Goal: Navigation & Orientation: Find specific page/section

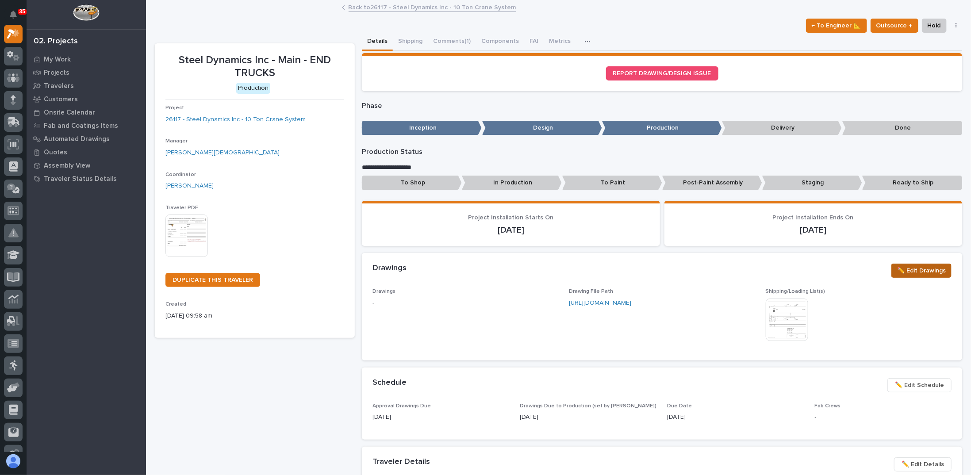
click at [926, 272] on span "✏️ Edit Drawings" at bounding box center [921, 270] width 49 height 11
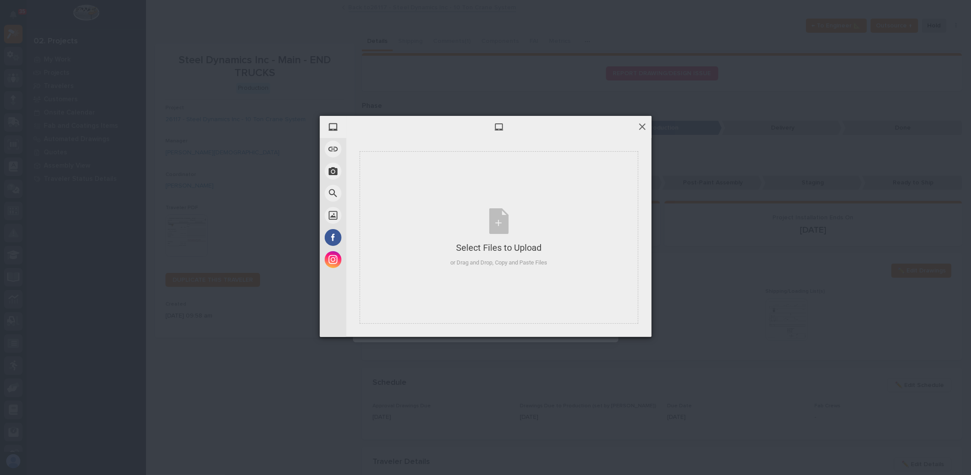
click at [640, 128] on span at bounding box center [642, 127] width 10 height 10
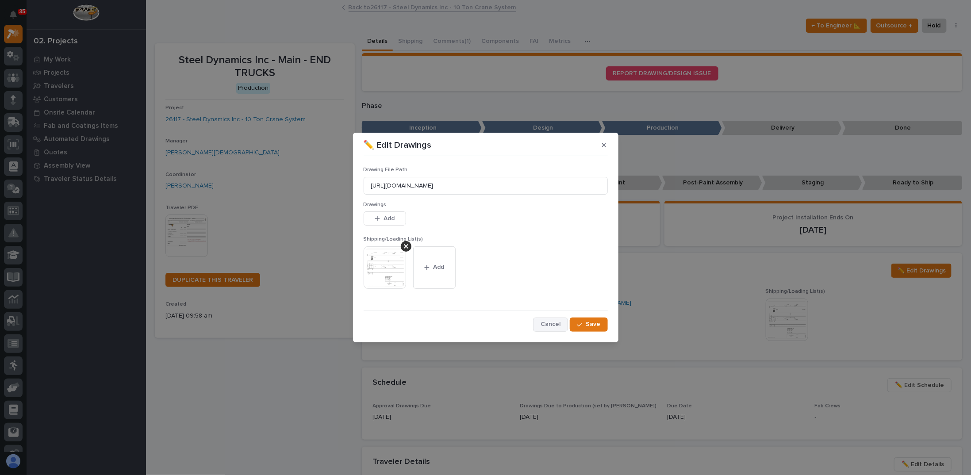
click at [549, 323] on span "Cancel" at bounding box center [550, 324] width 20 height 8
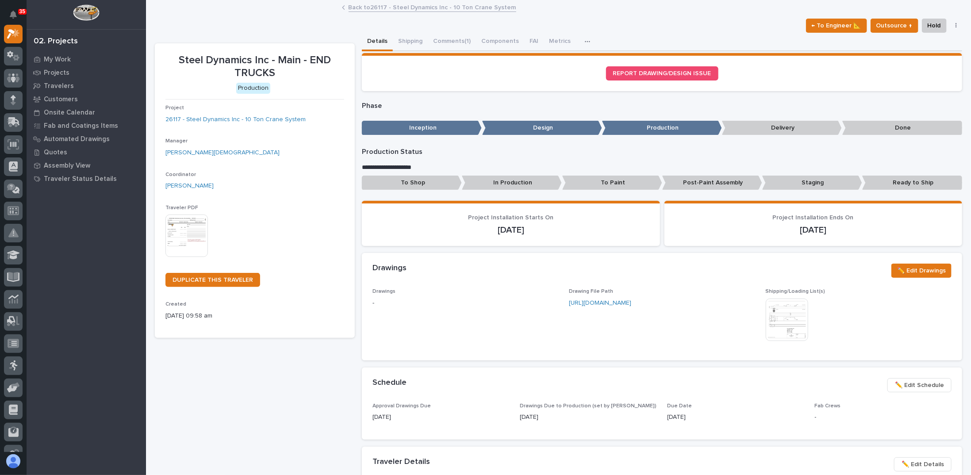
click at [775, 319] on img at bounding box center [787, 320] width 42 height 42
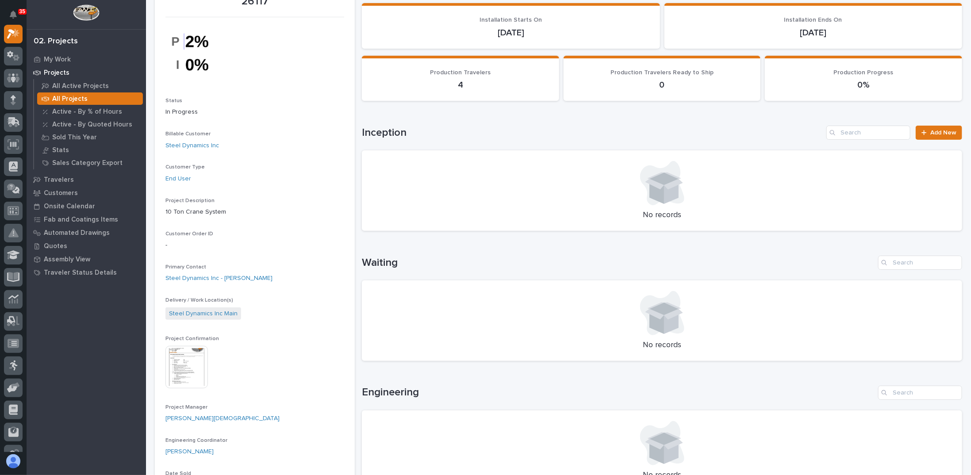
scroll to position [133, 0]
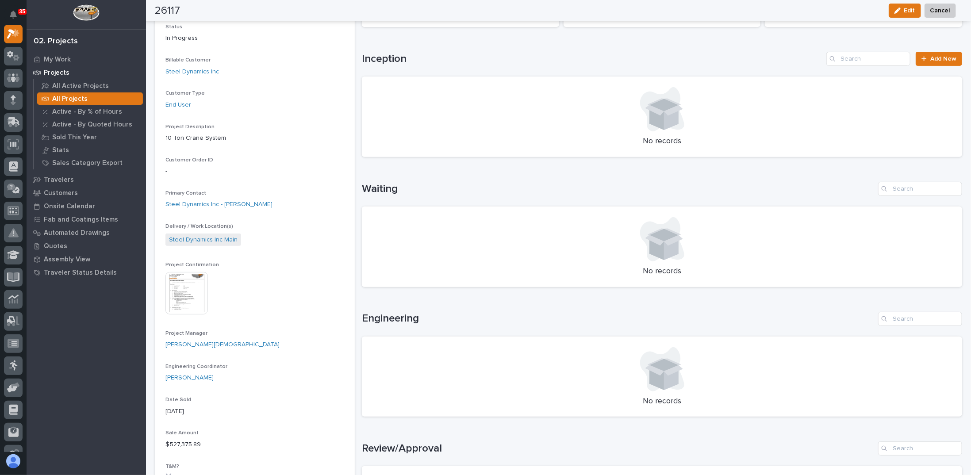
click at [209, 284] on div at bounding box center [187, 293] width 44 height 42
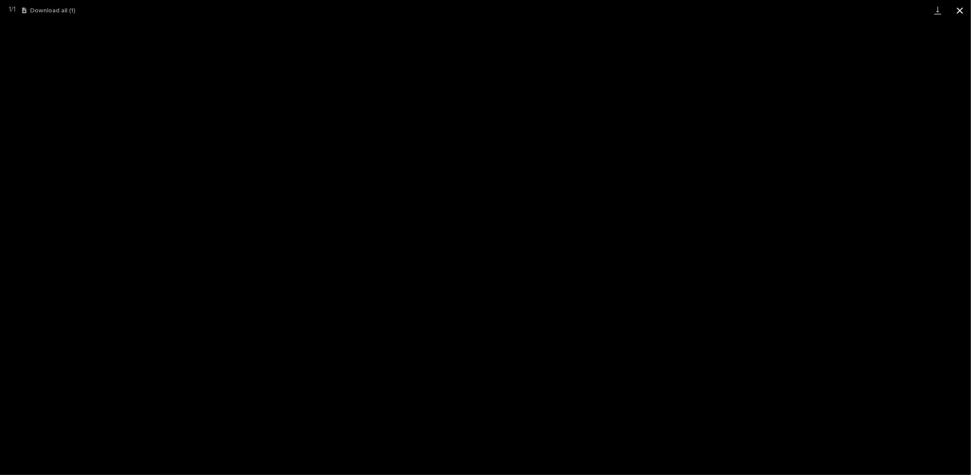
click at [956, 8] on button "Close gallery" at bounding box center [960, 10] width 22 height 21
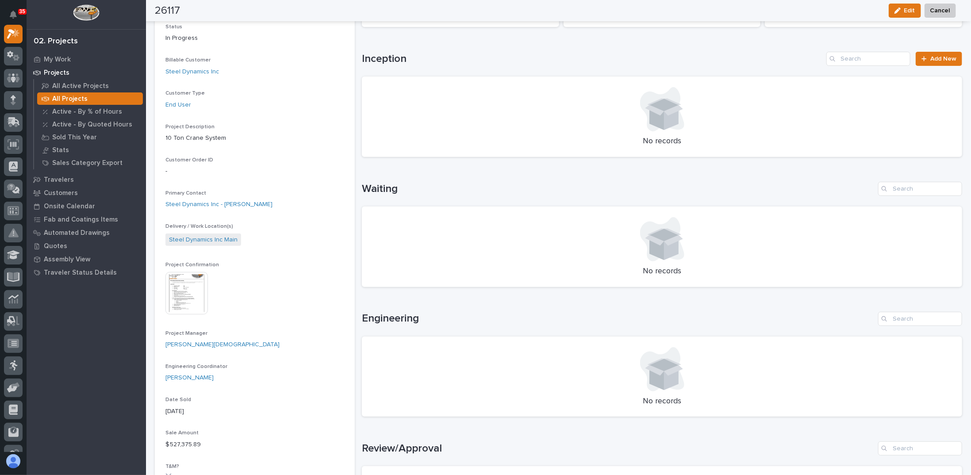
click at [185, 287] on img at bounding box center [186, 293] width 42 height 42
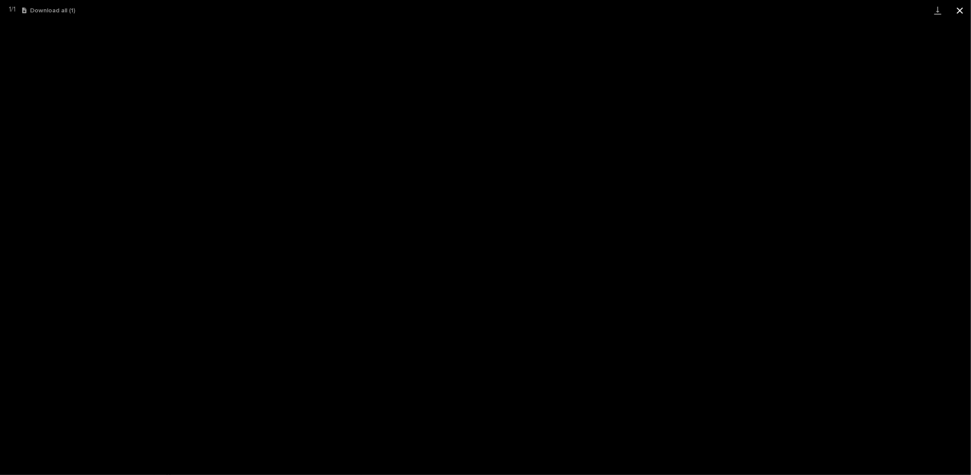
click at [963, 8] on button "Close gallery" at bounding box center [960, 10] width 22 height 21
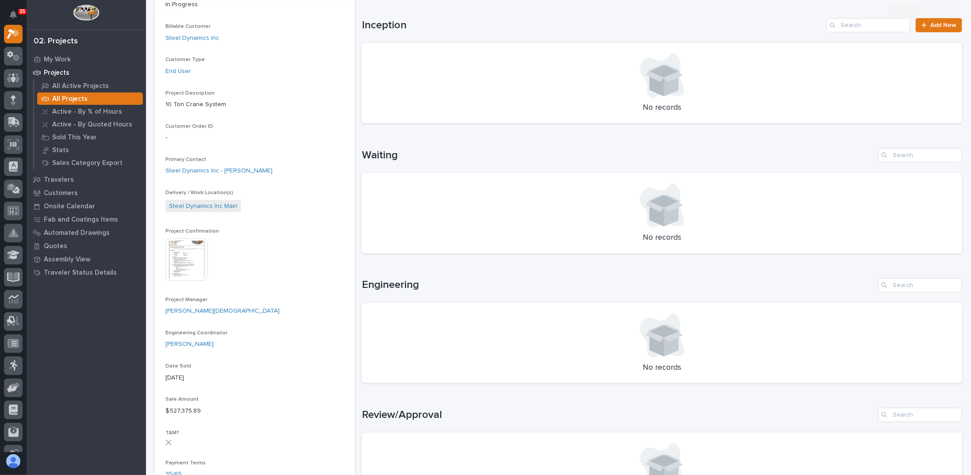
scroll to position [177, 0]
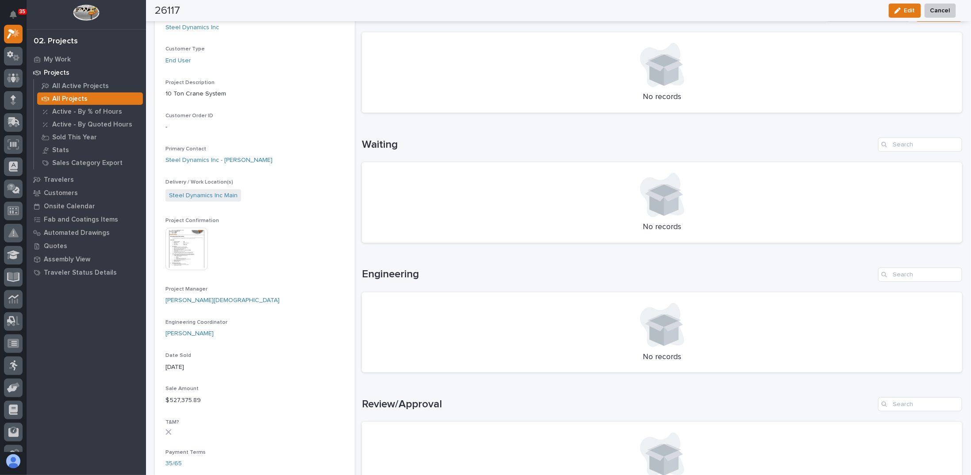
click at [191, 240] on img at bounding box center [186, 249] width 42 height 42
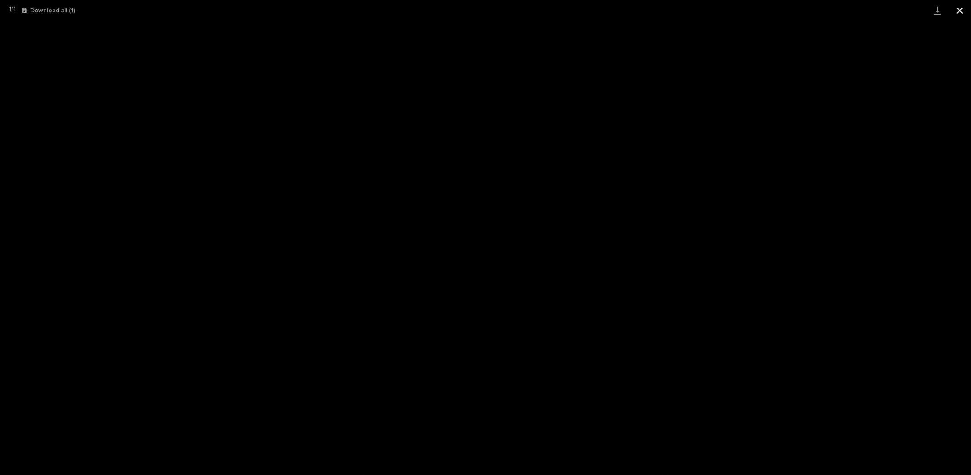
click at [963, 10] on button "Close gallery" at bounding box center [960, 10] width 22 height 21
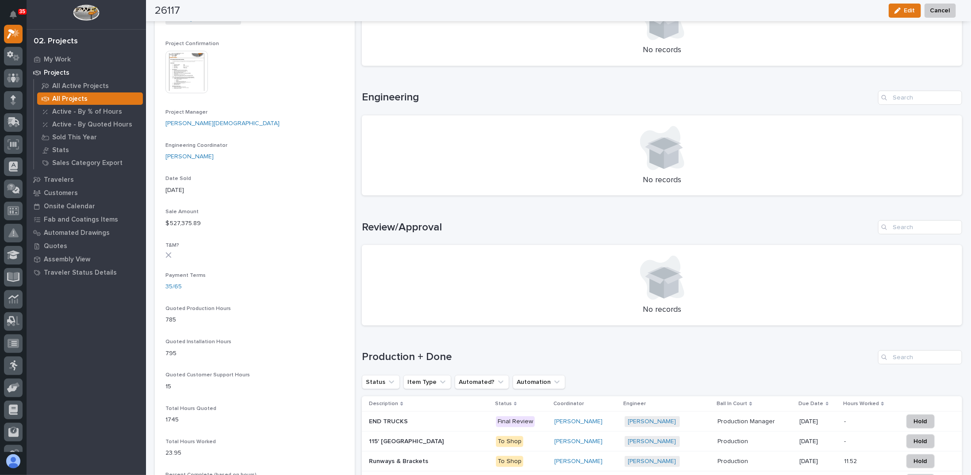
scroll to position [575, 0]
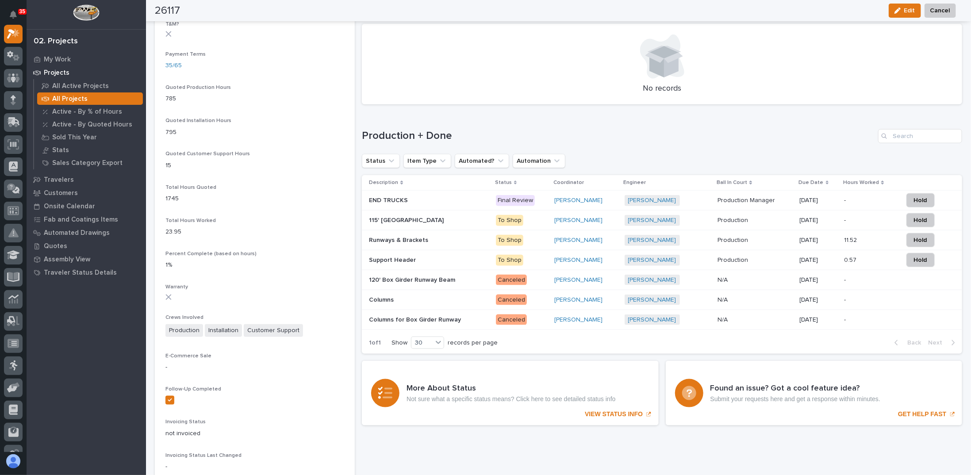
click at [423, 202] on p at bounding box center [429, 201] width 120 height 8
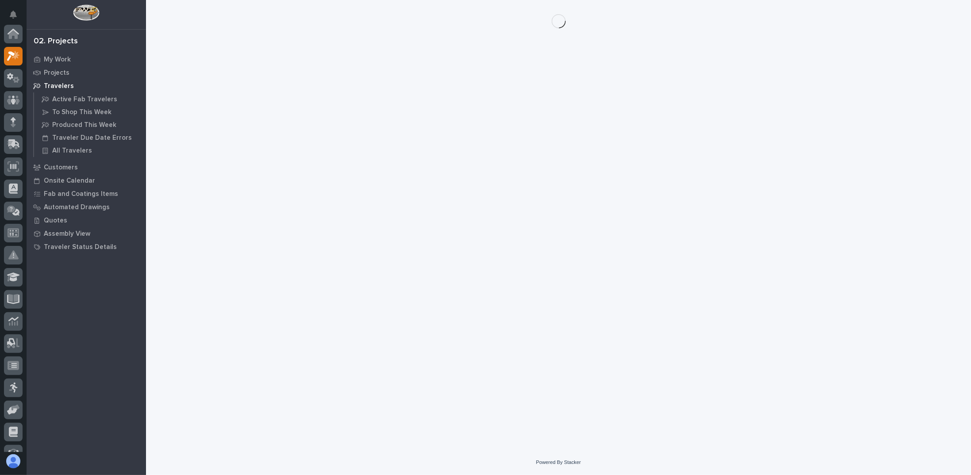
scroll to position [22, 0]
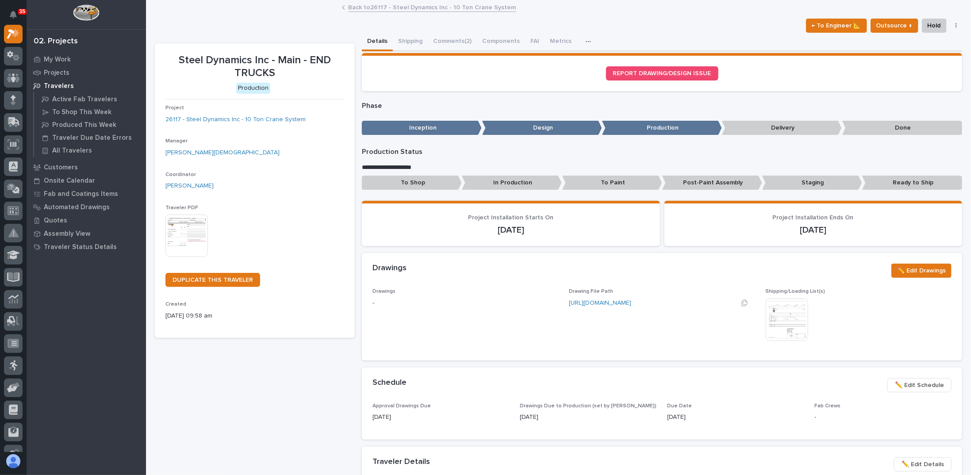
click at [613, 306] on link "https://drive.google.com/file/d/19yaAR-d4vCqOphZM39_K4-BDYDwNzjSb/view?usp=driv…" at bounding box center [600, 303] width 62 height 6
click at [275, 163] on div "Manager Zach Gay" at bounding box center [254, 151] width 179 height 26
click at [413, 36] on button "Shipping" at bounding box center [410, 42] width 35 height 19
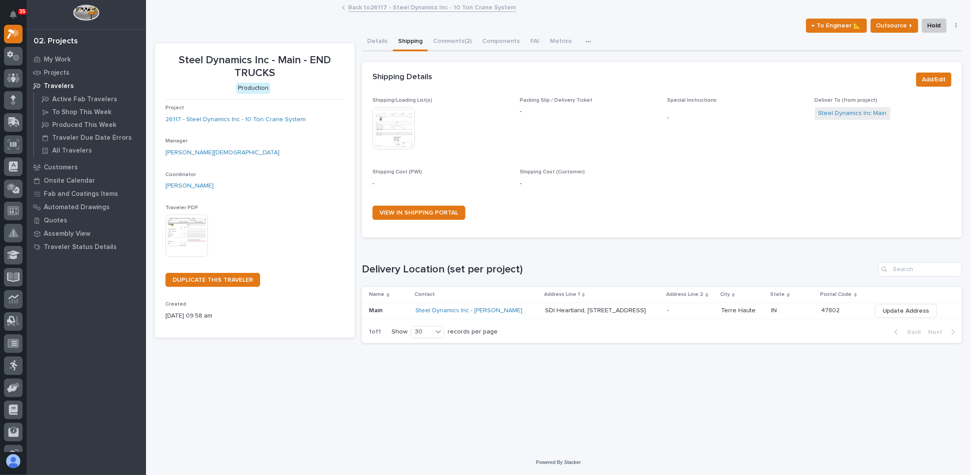
click at [402, 125] on img at bounding box center [393, 128] width 42 height 42
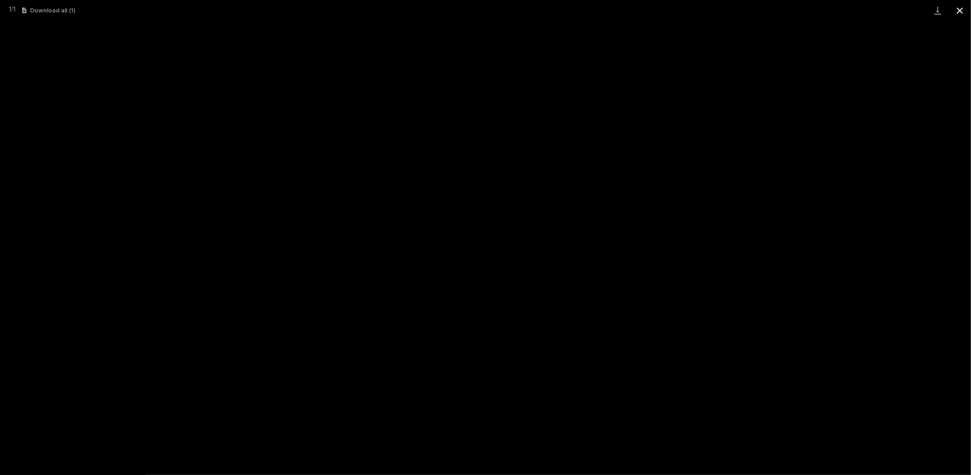
click at [957, 10] on button "Close gallery" at bounding box center [960, 10] width 22 height 21
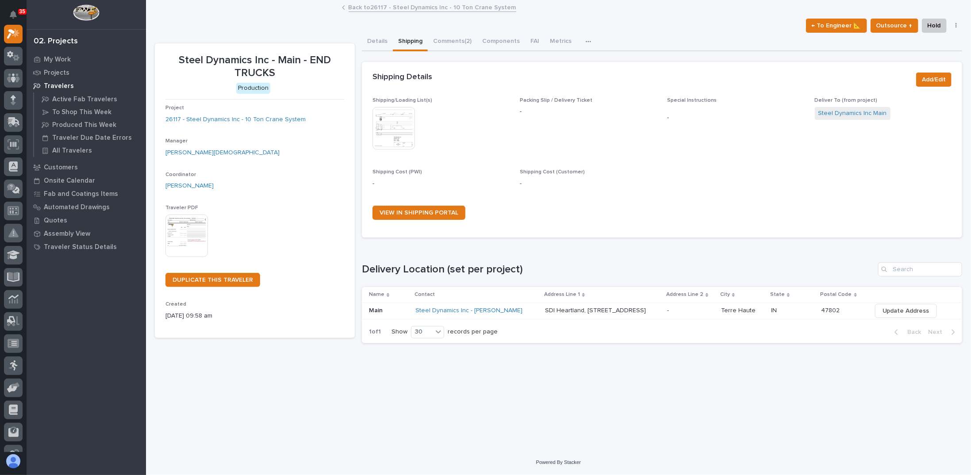
click at [402, 129] on img at bounding box center [393, 128] width 42 height 42
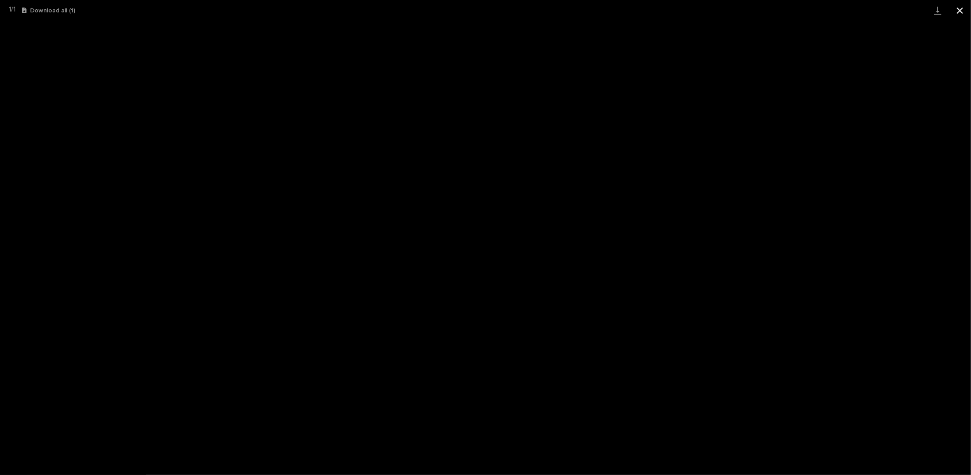
click at [956, 11] on button "Close gallery" at bounding box center [960, 10] width 22 height 21
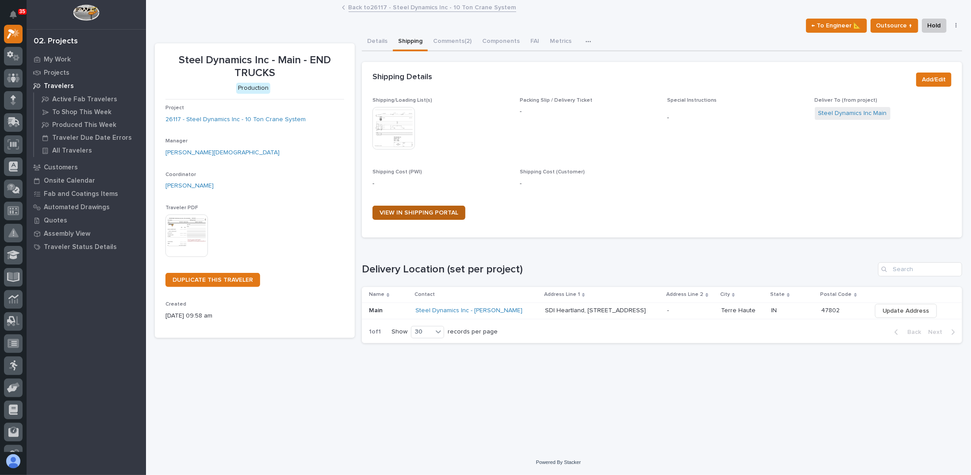
click at [421, 214] on span "VIEW IN SHIPPING PORTAL" at bounding box center [418, 213] width 79 height 6
click at [376, 42] on button "Details" at bounding box center [377, 42] width 31 height 19
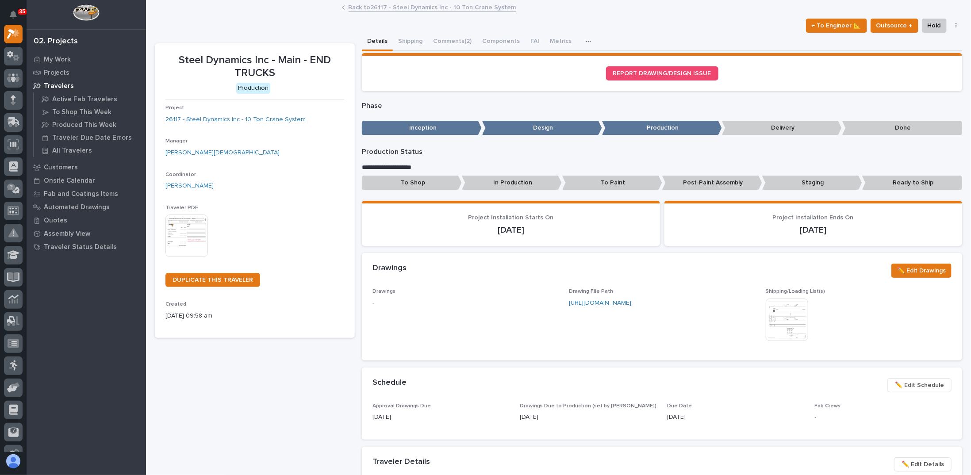
click at [184, 225] on img at bounding box center [186, 235] width 42 height 42
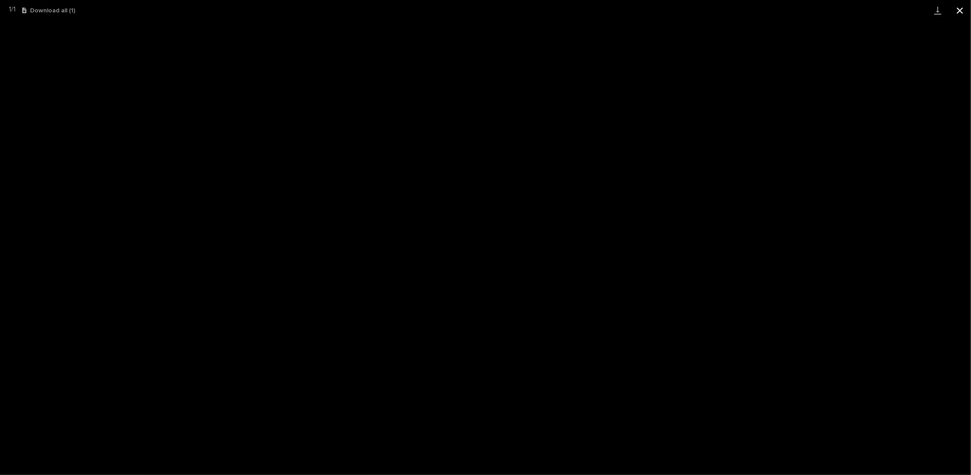
click at [963, 9] on button "Close gallery" at bounding box center [960, 10] width 22 height 21
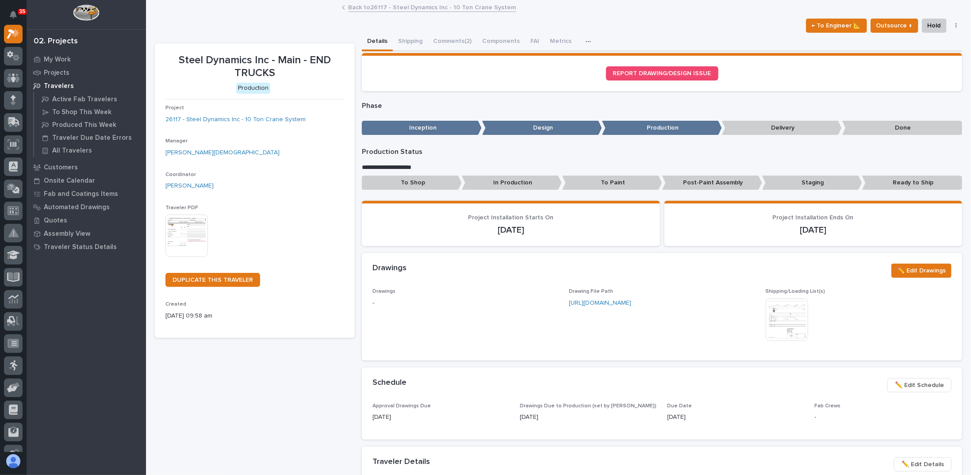
click at [433, 92] on div "Loading... Saving… REPORT DRAWING/DESIGN ISSUE" at bounding box center [662, 75] width 600 height 45
drag, startPoint x: 361, startPoint y: 104, endPoint x: 386, endPoint y: 104, distance: 24.3
click at [386, 104] on p "Phase" at bounding box center [662, 106] width 600 height 8
drag, startPoint x: 172, startPoint y: 228, endPoint x: 253, endPoint y: 196, distance: 86.7
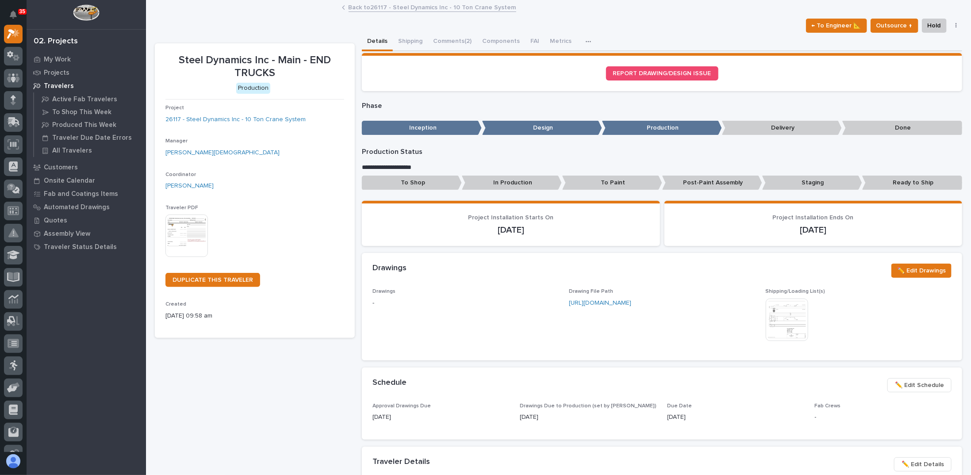
click at [253, 196] on div "Coordinator Spenser Yoder" at bounding box center [254, 185] width 179 height 26
click at [182, 231] on img at bounding box center [186, 235] width 42 height 42
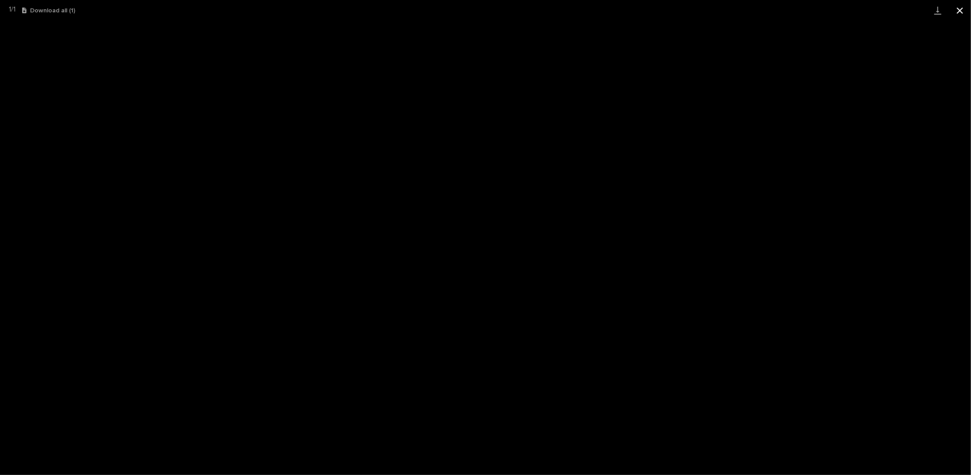
click at [961, 12] on button "Close gallery" at bounding box center [960, 10] width 22 height 21
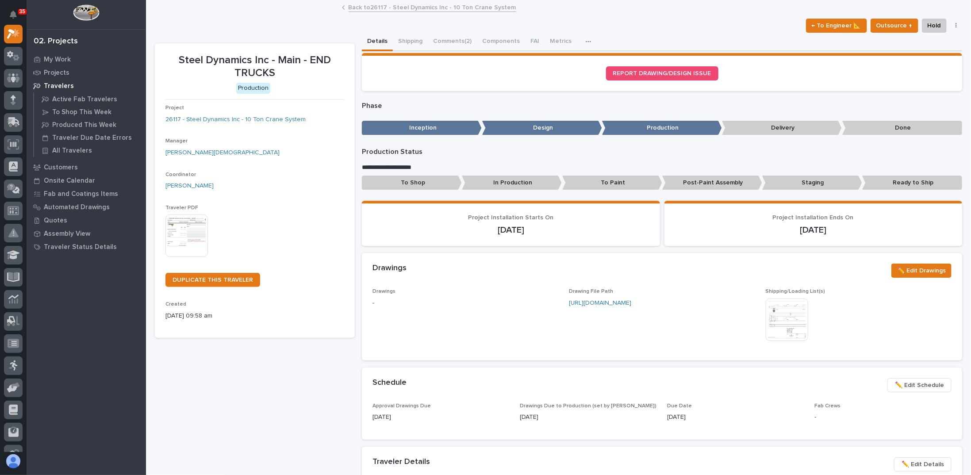
click at [955, 24] on icon "button" at bounding box center [956, 26] width 2 height 6
click at [940, 10] on div "Back to 26117 - Steel Dynamics Inc - 10 Ton Crane System" at bounding box center [558, 8] width 825 height 12
drag, startPoint x: 636, startPoint y: 22, endPoint x: 632, endPoint y: 20, distance: 4.8
click at [632, 20] on div "← To Engineer 📐 Outsource ↑ Hold Cancel Change Traveler Type Regenerate PDF Gen…" at bounding box center [558, 26] width 807 height 14
